Goal: Communication & Community: Answer question/provide support

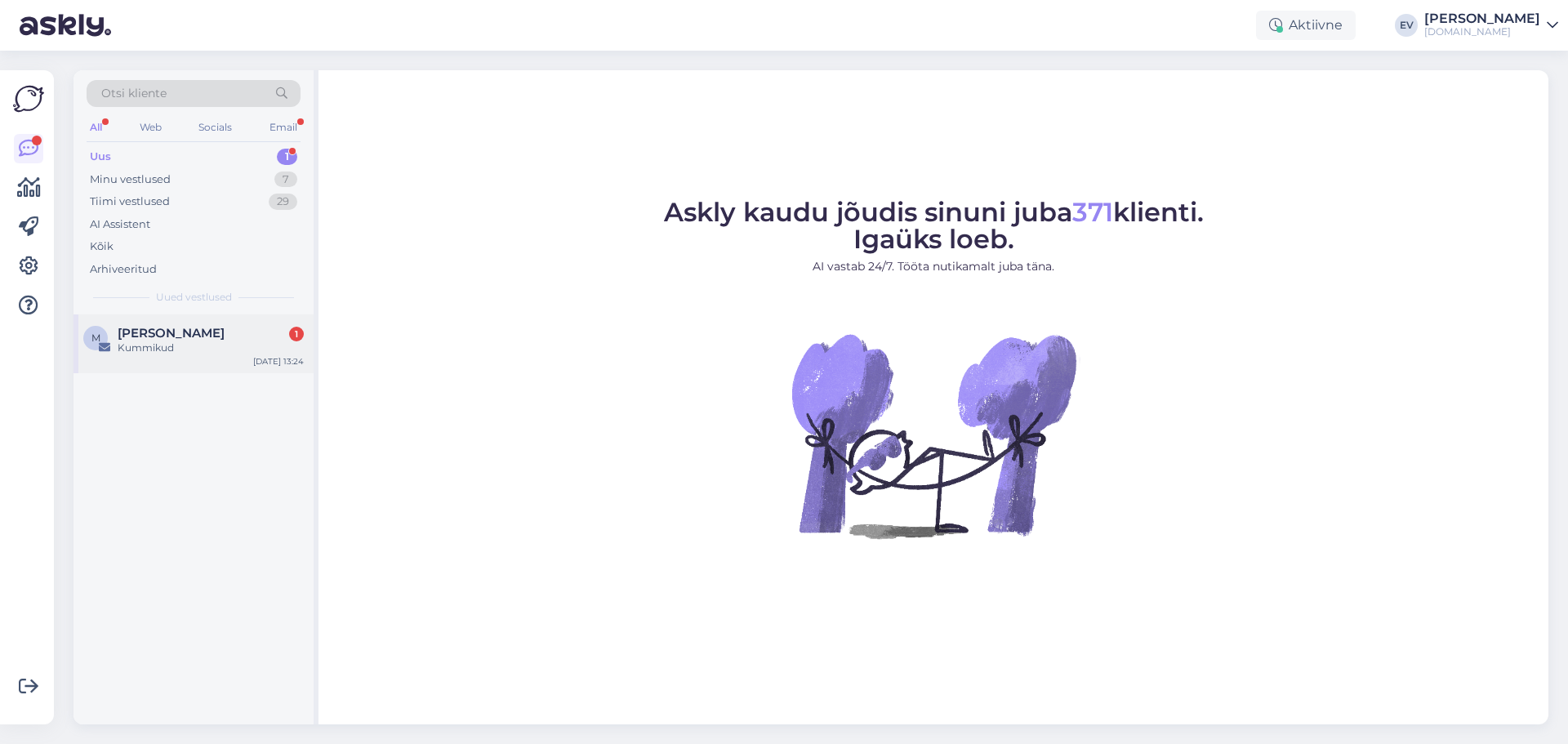
click at [230, 350] on div "Kummikud" at bounding box center [211, 347] width 186 height 15
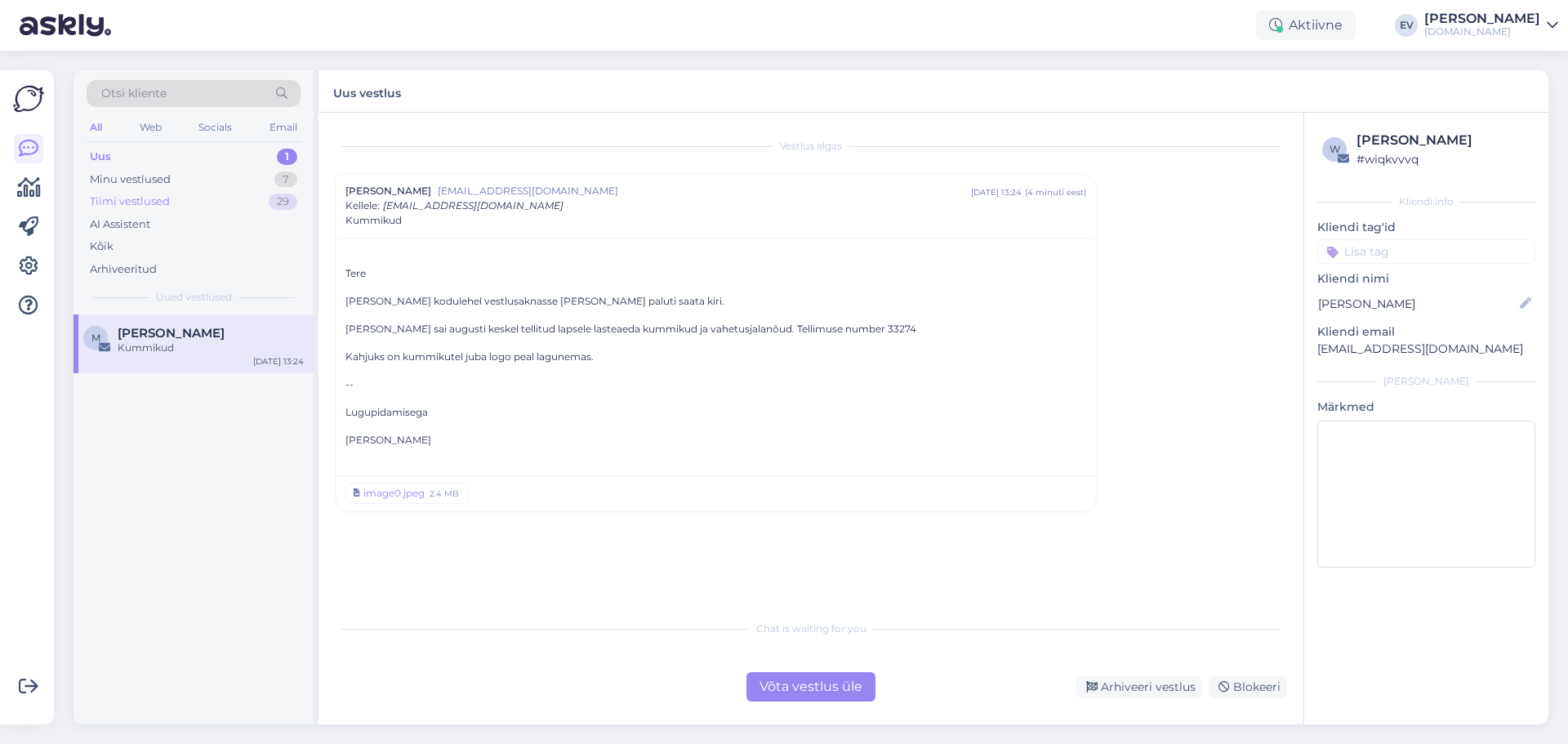
click at [142, 198] on div "Tiimi vestlused" at bounding box center [130, 202] width 80 height 17
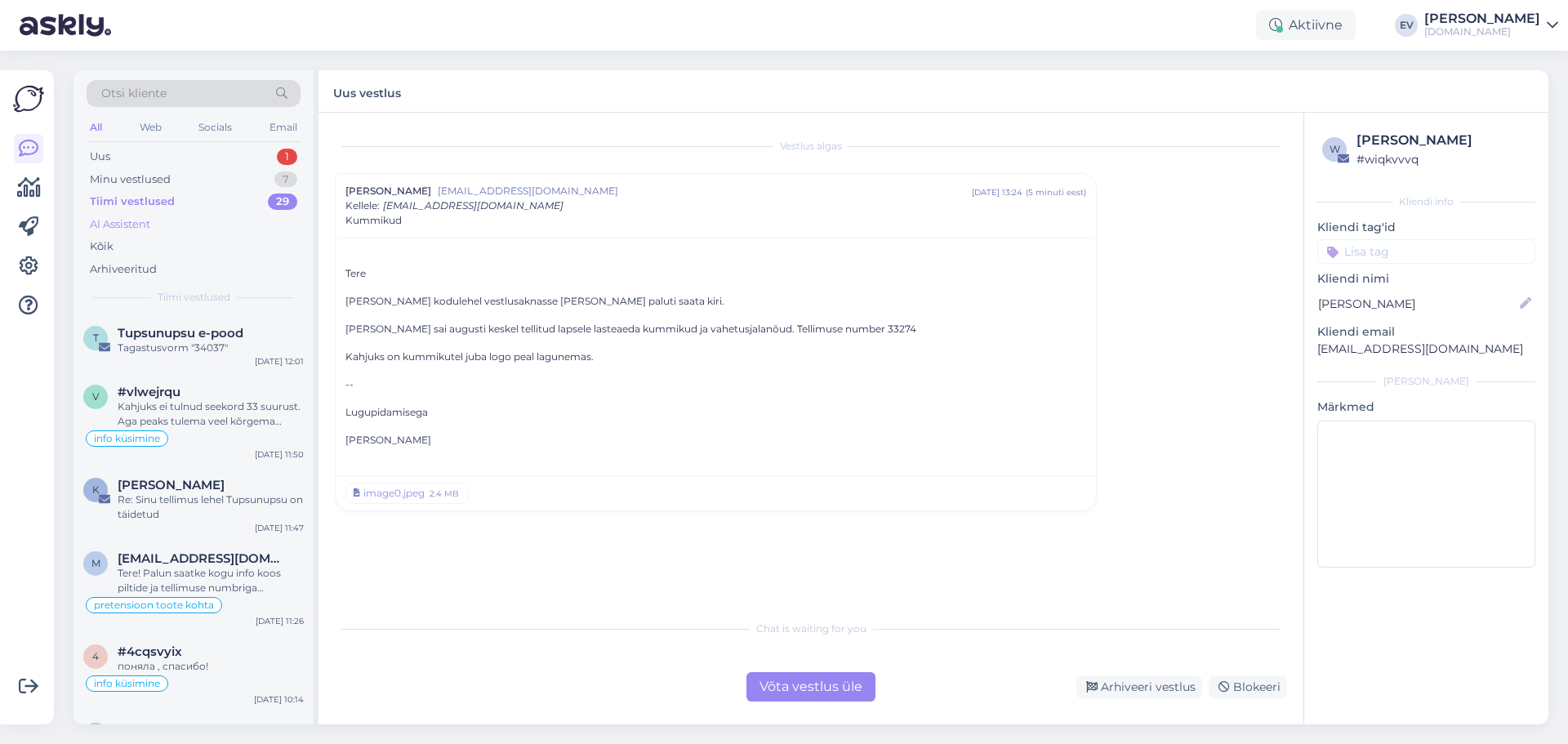
click at [215, 219] on div "AI Assistent" at bounding box center [193, 224] width 214 height 23
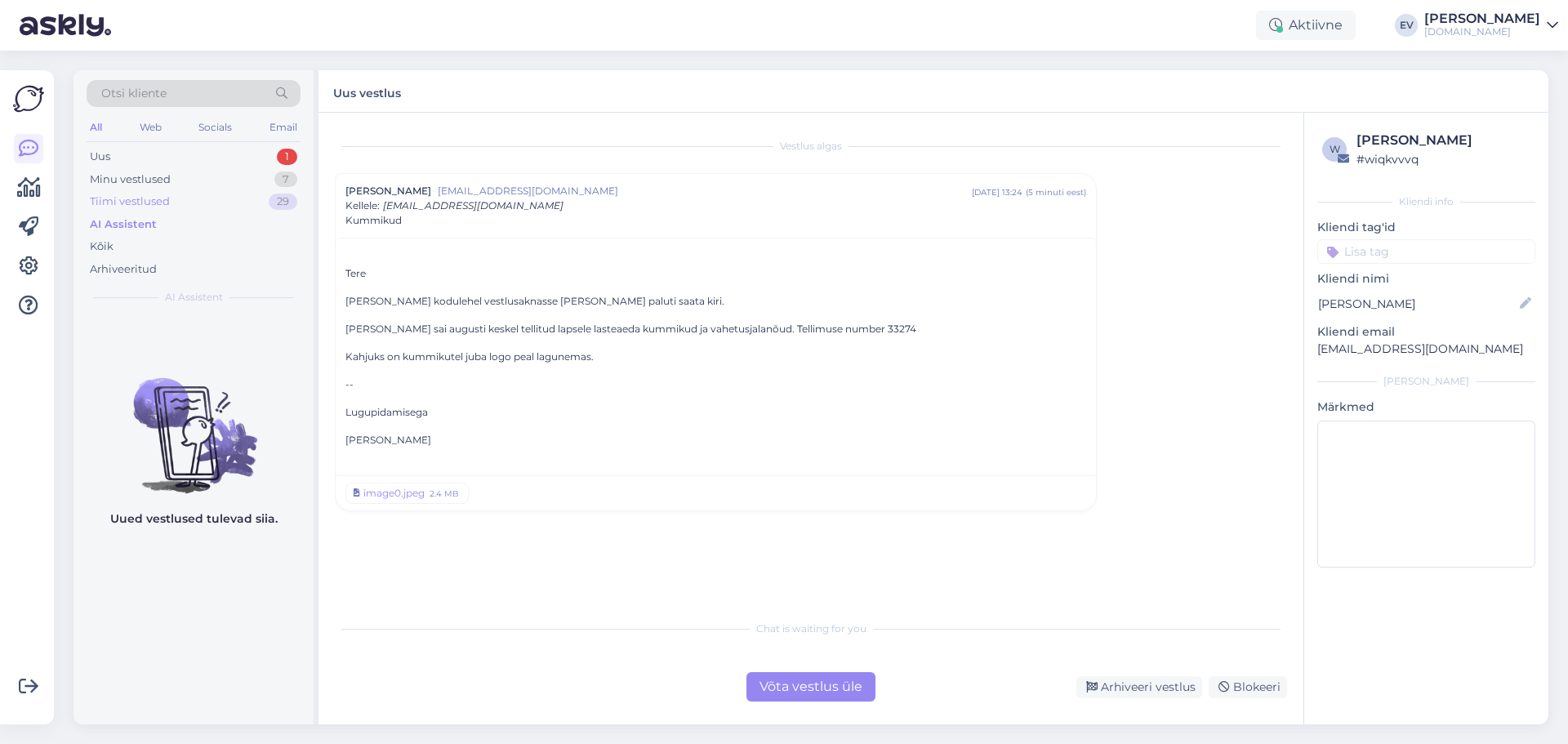
click at [202, 203] on div "Tiimi vestlused 29" at bounding box center [193, 201] width 214 height 23
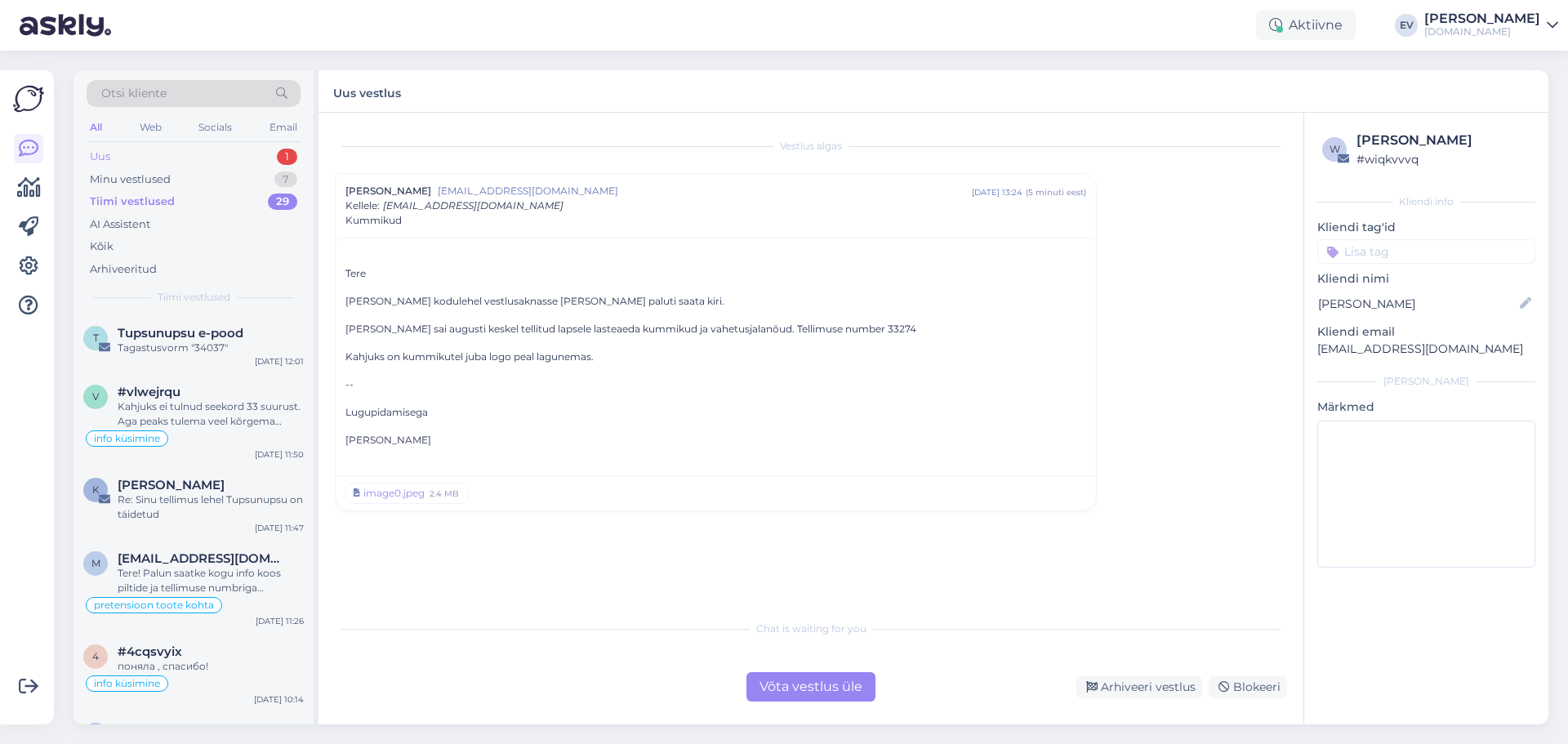
click at [199, 162] on div "Uus 1" at bounding box center [193, 156] width 214 height 23
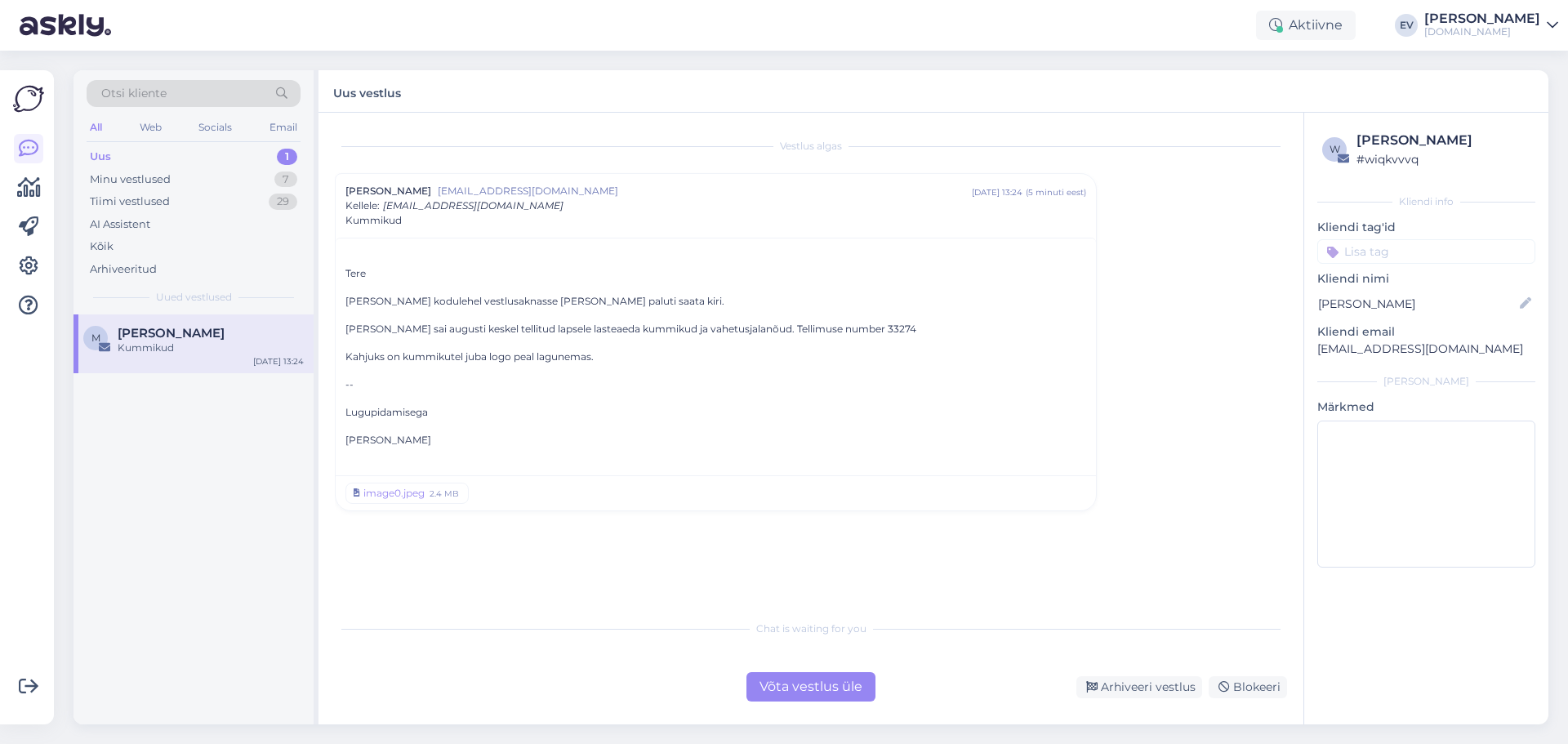
click at [808, 682] on div "Võta vestlus üle" at bounding box center [811, 687] width 129 height 30
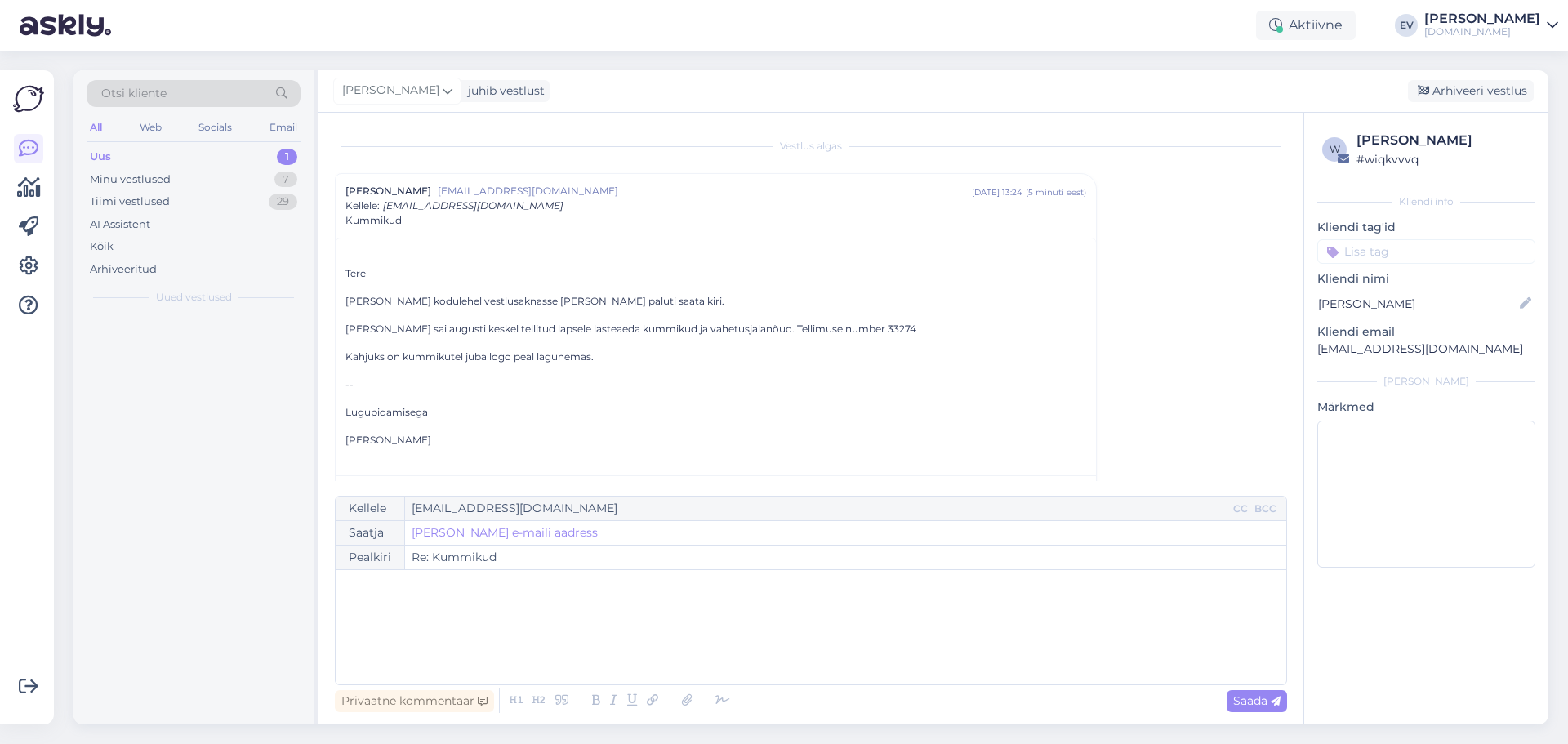
scroll to position [40, 0]
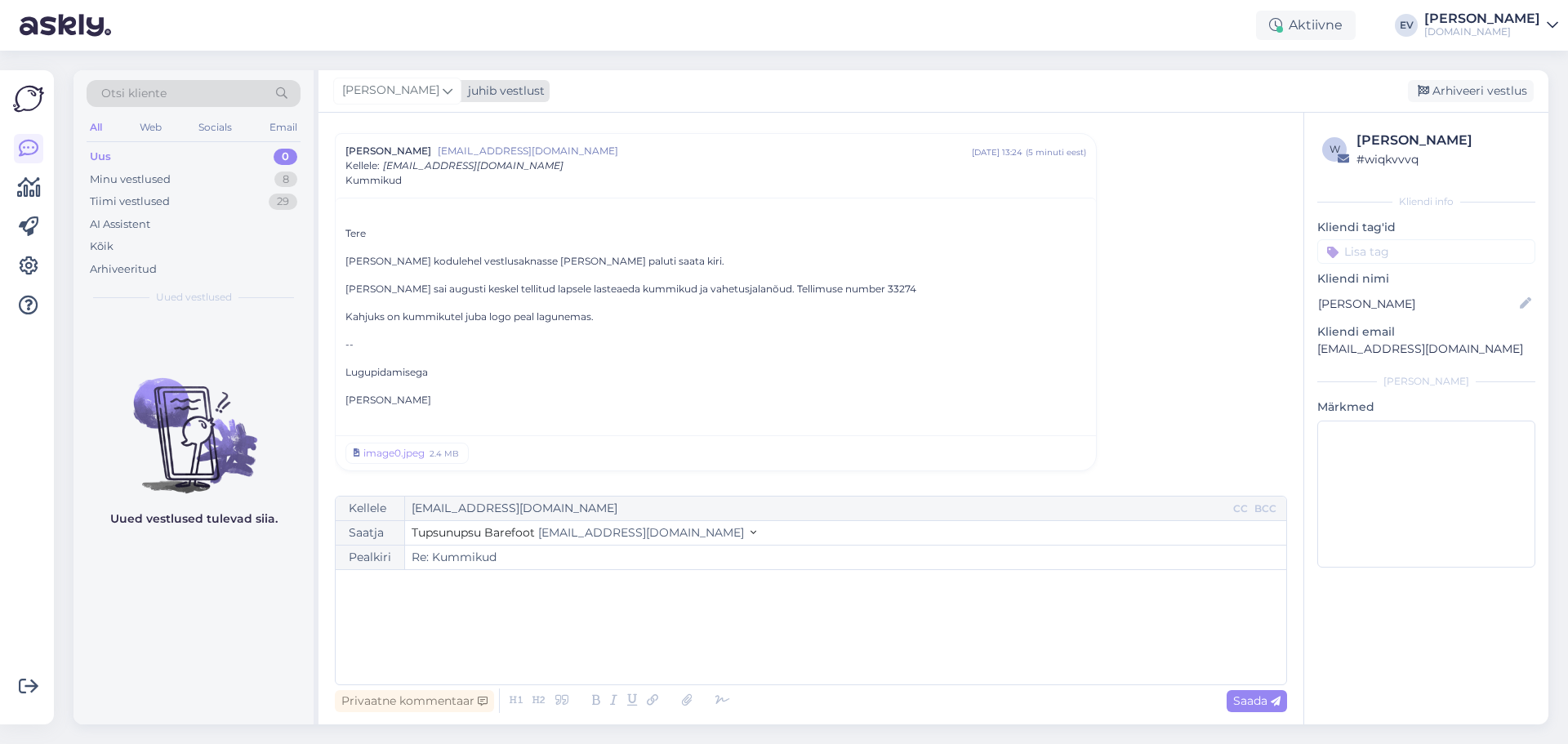
click at [423, 89] on div "[PERSON_NAME]" at bounding box center [398, 90] width 129 height 26
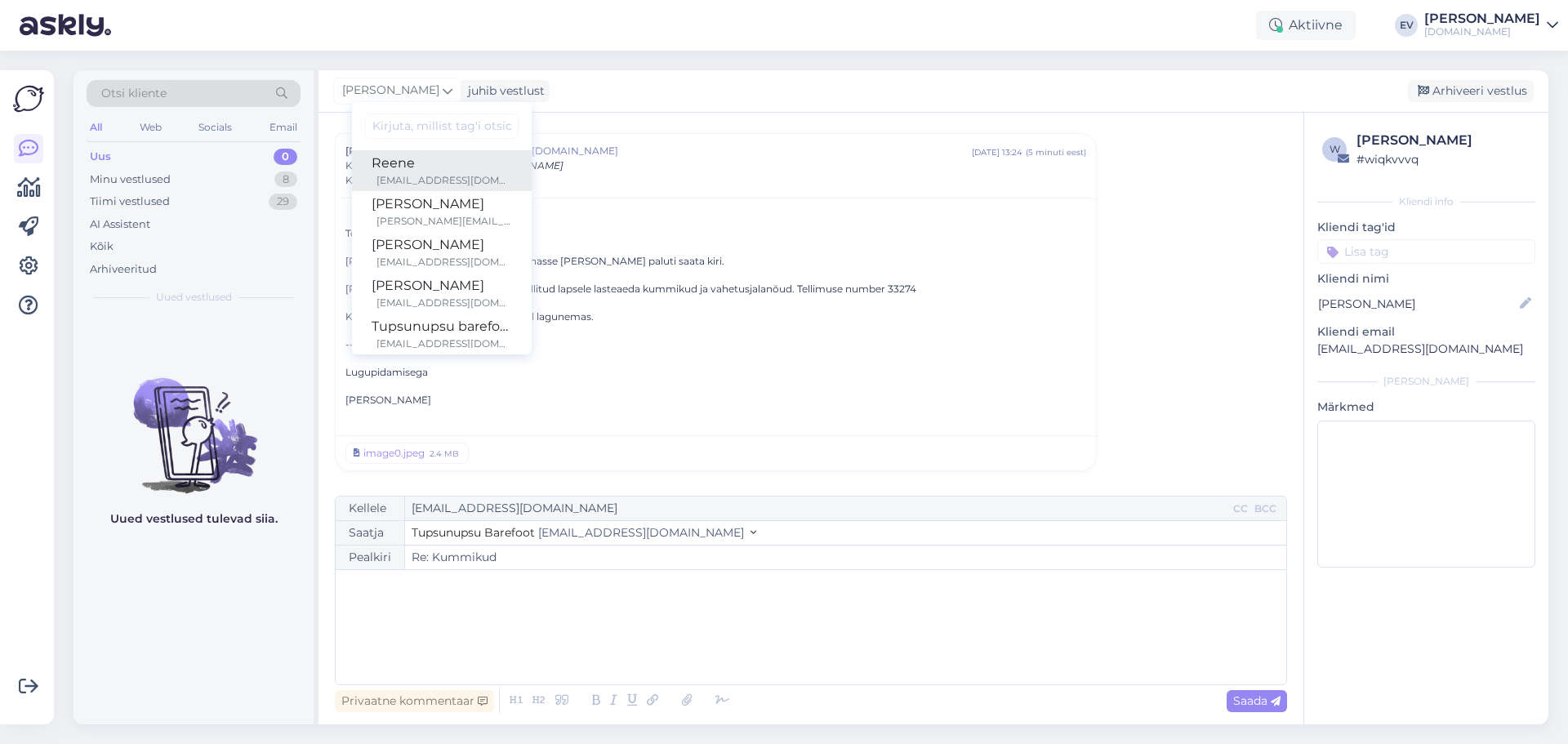
click at [436, 175] on div "[EMAIL_ADDRESS][DOMAIN_NAME]" at bounding box center [443, 180] width 136 height 15
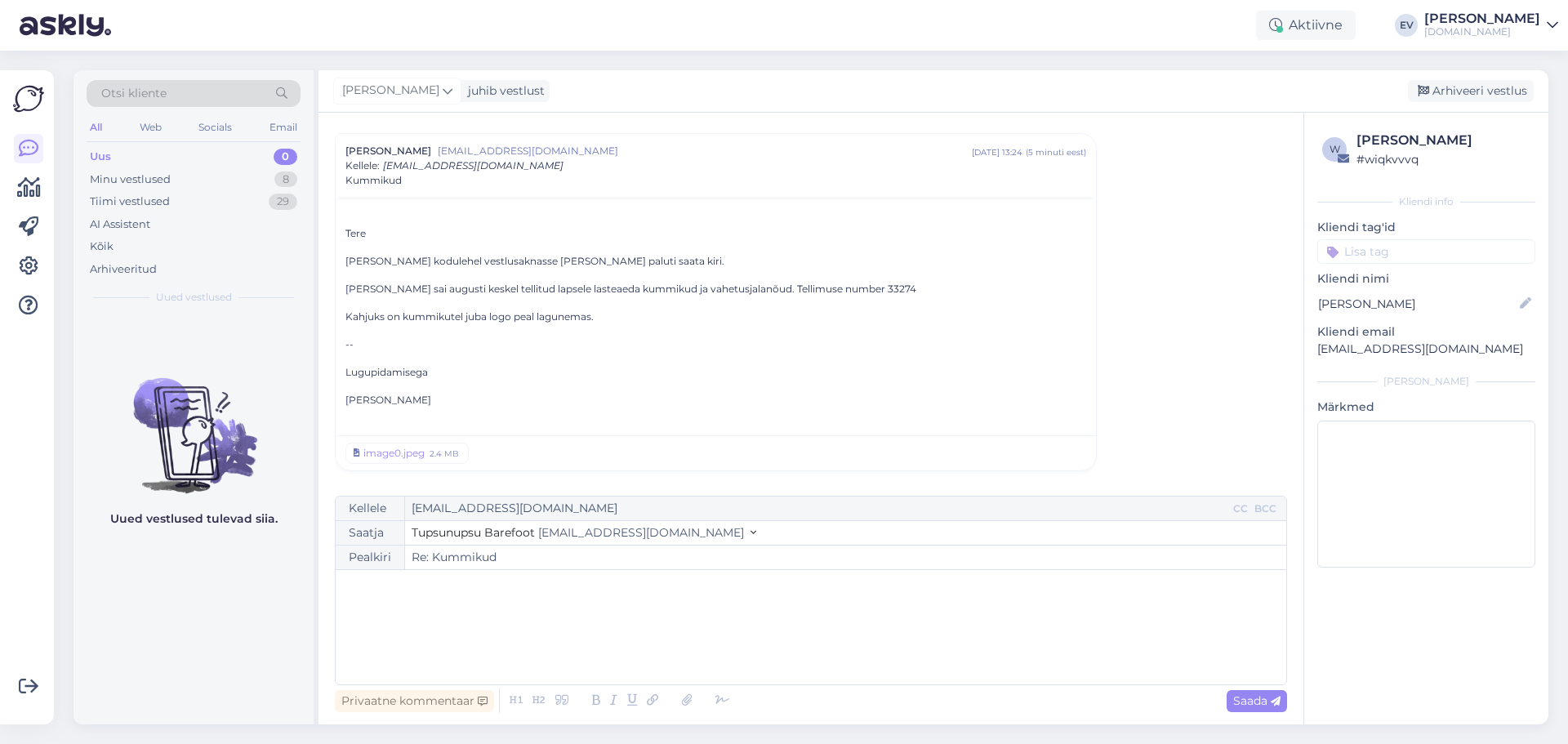
scroll to position [0, 0]
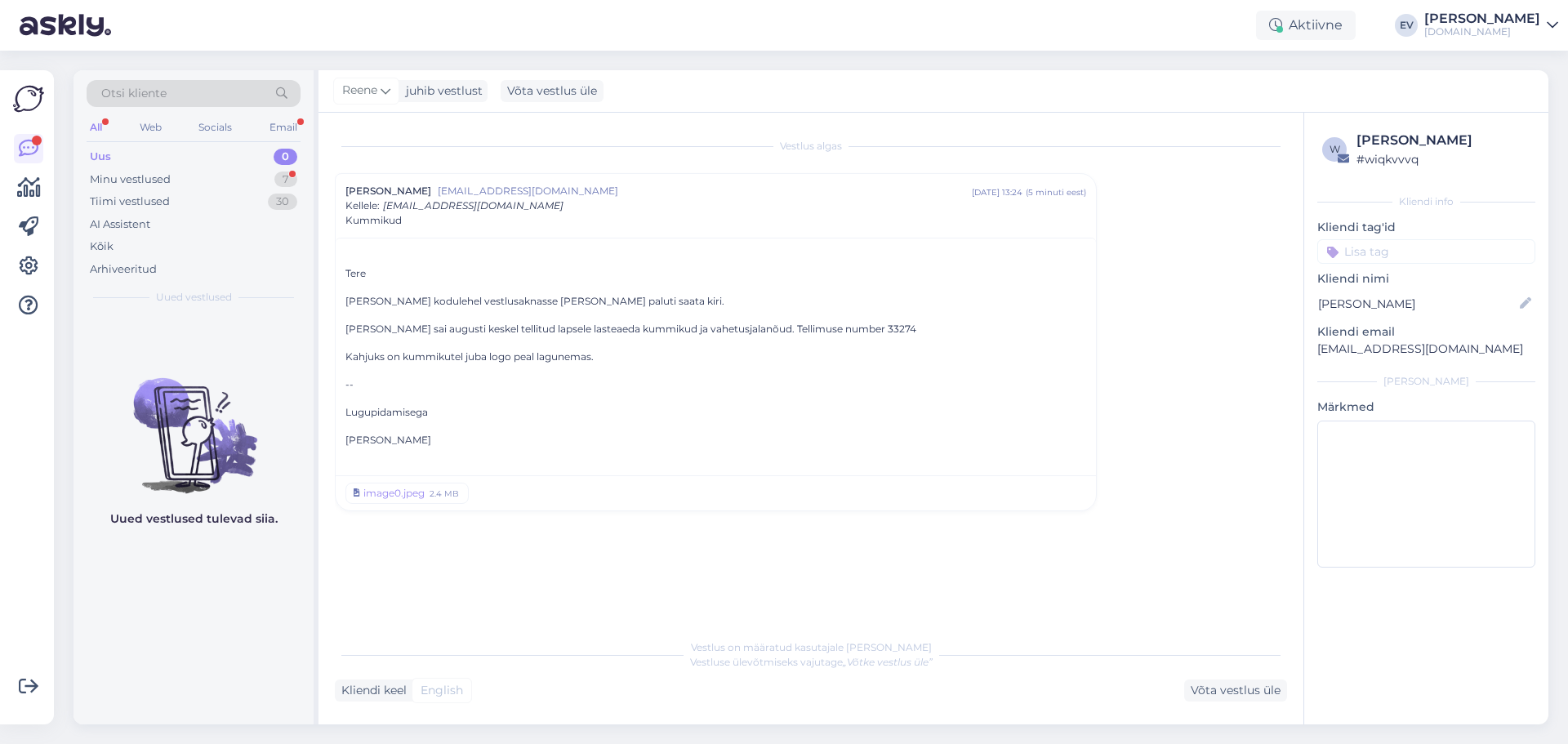
click at [205, 161] on div "Uus 0" at bounding box center [193, 156] width 214 height 23
click at [205, 175] on div "Minu vestlused 7" at bounding box center [193, 179] width 214 height 23
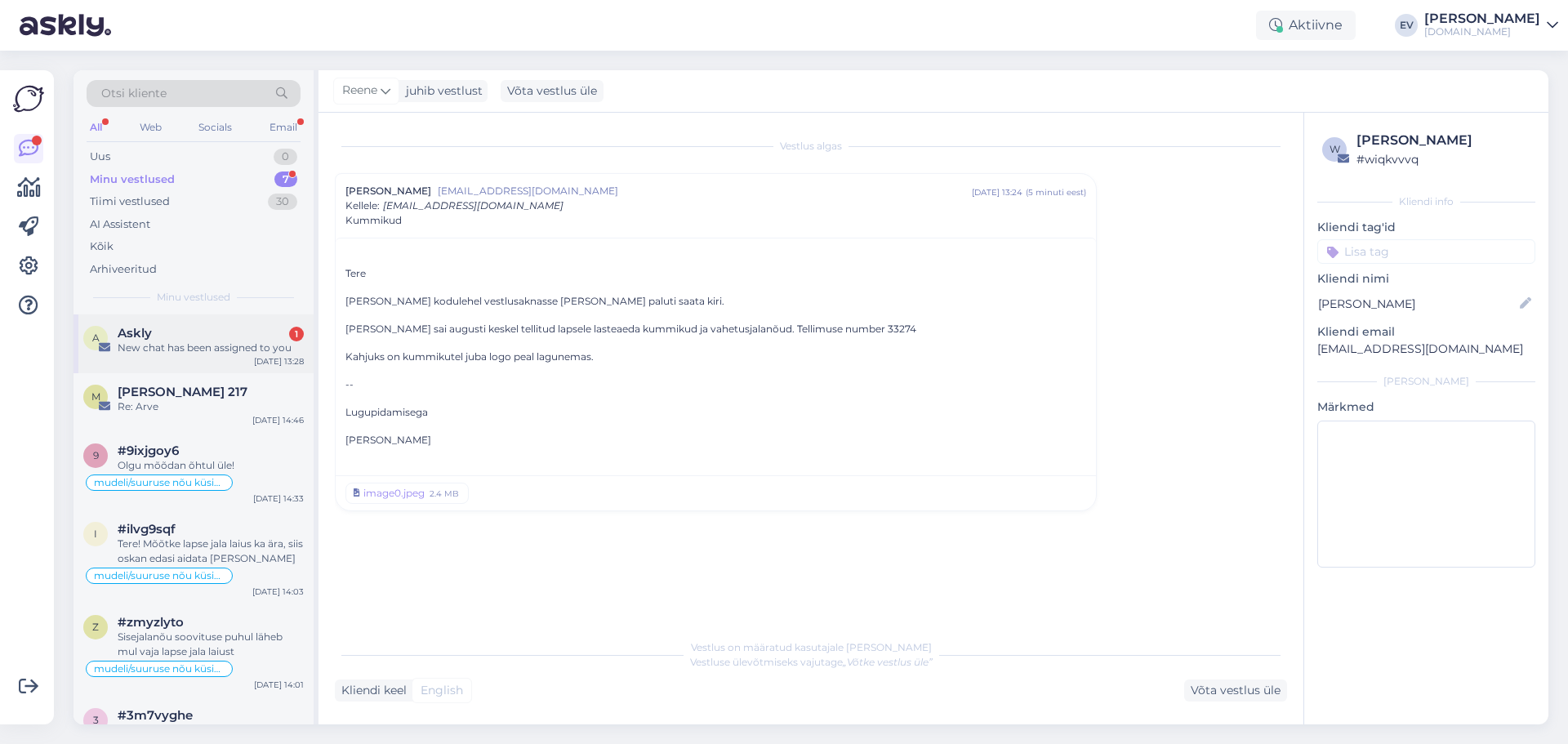
click at [227, 326] on div "Askly 1" at bounding box center [211, 332] width 186 height 15
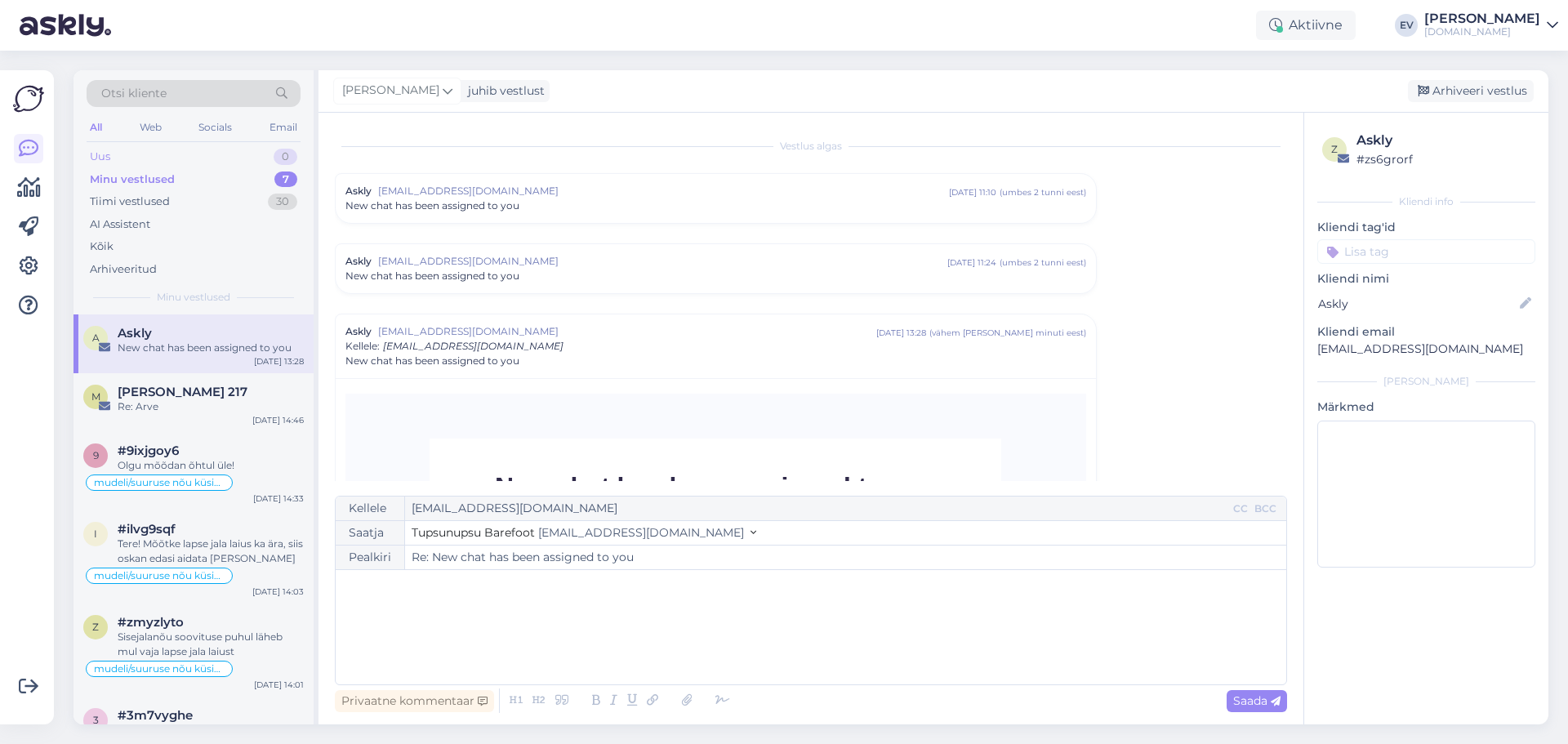
click at [203, 162] on div "Uus 0" at bounding box center [193, 156] width 214 height 23
